Goal: Task Accomplishment & Management: Use online tool/utility

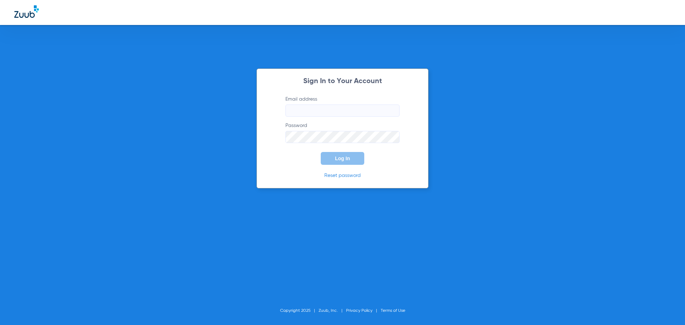
type input "[EMAIL_ADDRESS][DOMAIN_NAME]"
click at [341, 161] on span "Log In" at bounding box center [342, 159] width 15 height 6
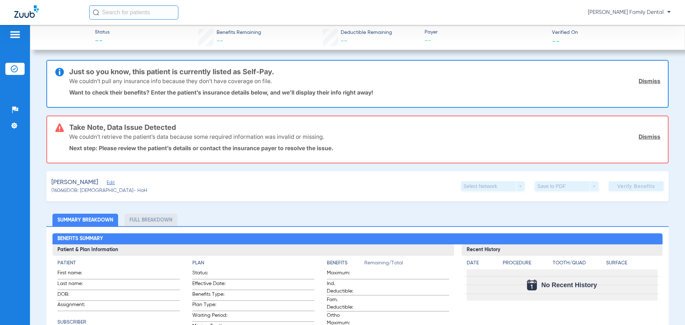
click at [120, 12] on input "text" at bounding box center [133, 12] width 89 height 14
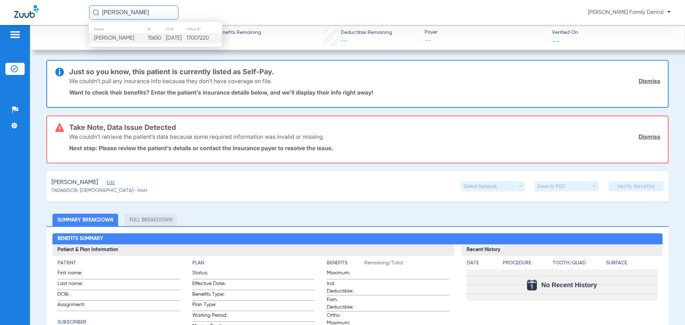
click at [118, 39] on span "[PERSON_NAME]" at bounding box center [114, 37] width 40 height 5
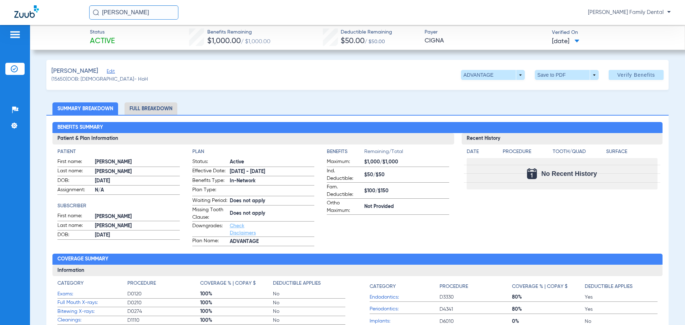
click at [17, 34] on img at bounding box center [14, 34] width 11 height 9
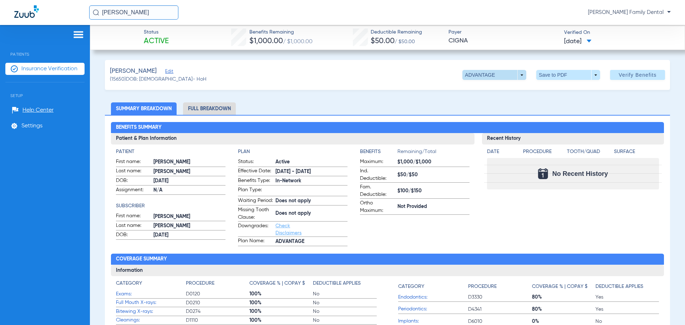
click at [518, 77] on span at bounding box center [495, 75] width 64 height 10
click at [469, 106] on span "Out of Network" at bounding box center [480, 103] width 33 height 5
drag, startPoint x: 153, startPoint y: 15, endPoint x: 61, endPoint y: 13, distance: 92.1
click at [62, 14] on div "[PERSON_NAME] [PERSON_NAME] Family Dental" at bounding box center [342, 12] width 685 height 25
type input "[PERSON_NAME]"
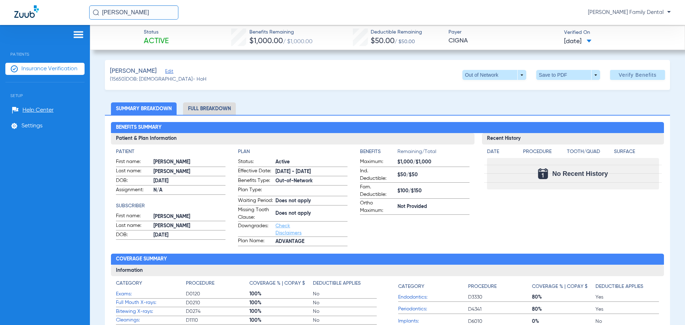
click at [150, 14] on input "[PERSON_NAME]" at bounding box center [133, 12] width 89 height 14
click at [129, 37] on span "[PERSON_NAME]" at bounding box center [114, 37] width 40 height 5
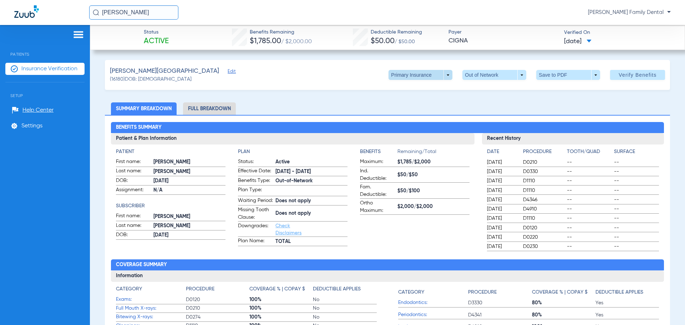
click at [443, 77] on span at bounding box center [421, 75] width 64 height 10
click at [515, 76] on div at bounding box center [342, 162] width 685 height 325
click at [517, 74] on span at bounding box center [495, 75] width 64 height 10
click at [480, 89] on span "TOTAL" at bounding box center [480, 89] width 33 height 5
click at [215, 109] on li "Full Breakdown" at bounding box center [209, 108] width 53 height 12
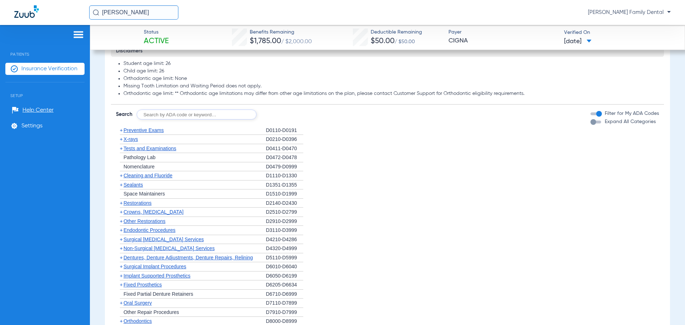
scroll to position [642, 0]
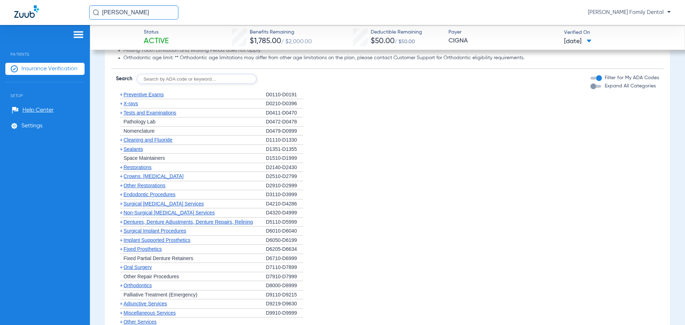
click at [145, 97] on span "Preventive Exams" at bounding box center [143, 95] width 40 height 6
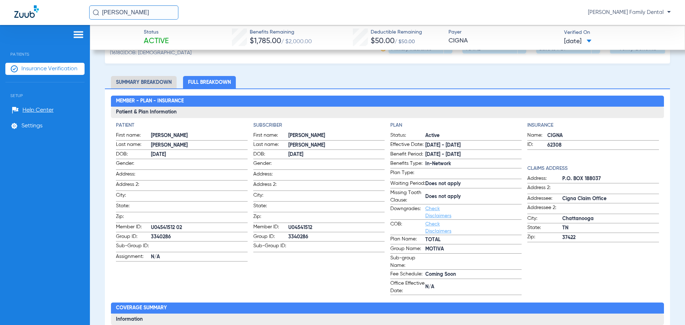
scroll to position [0, 0]
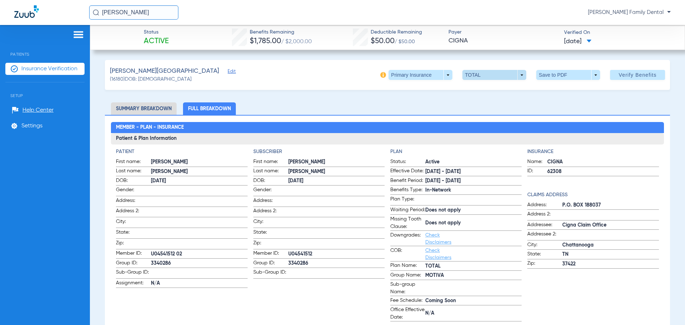
click at [517, 74] on span at bounding box center [495, 75] width 64 height 10
click at [493, 105] on span "Out of Network" at bounding box center [480, 103] width 33 height 5
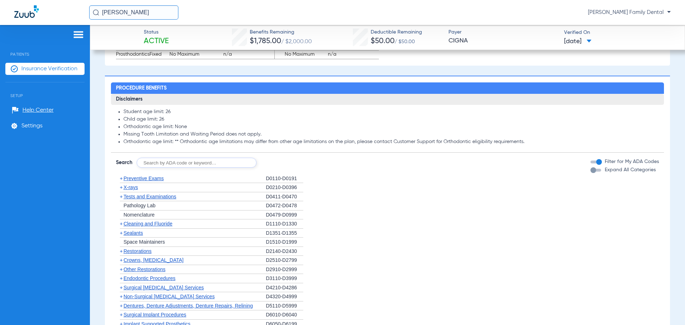
scroll to position [535, 0]
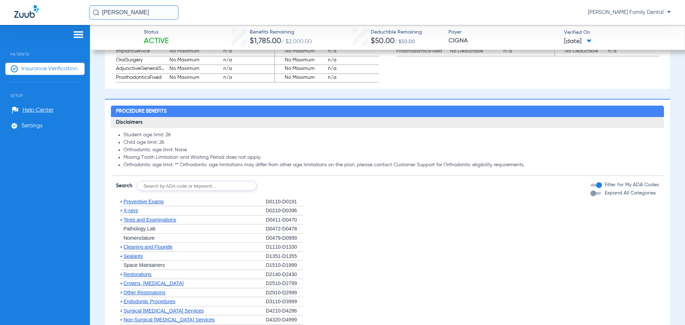
click at [151, 205] on span "Preventive Exams" at bounding box center [143, 202] width 40 height 6
